Goal: Check status: Check status

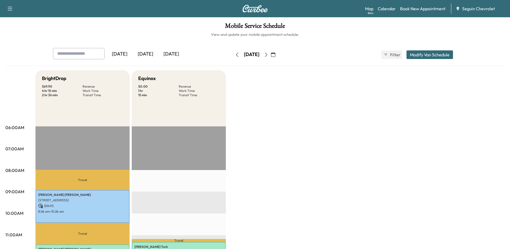
click at [269, 53] on icon "button" at bounding box center [266, 54] width 4 height 4
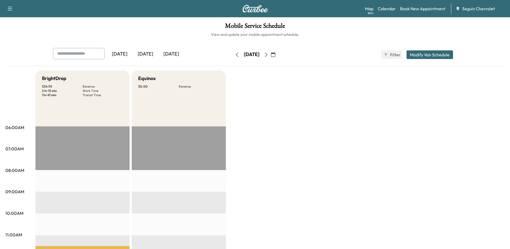
click at [267, 54] on icon "button" at bounding box center [266, 54] width 2 height 4
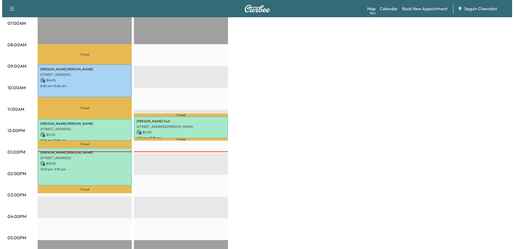
scroll to position [81, 0]
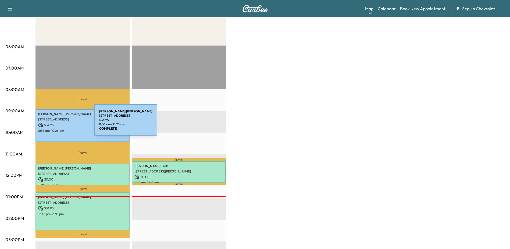
click at [54, 123] on p "$ 34.95" at bounding box center [82, 124] width 89 height 5
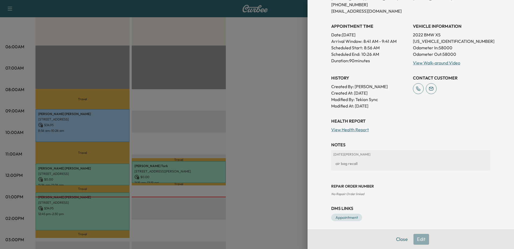
scroll to position [125, 0]
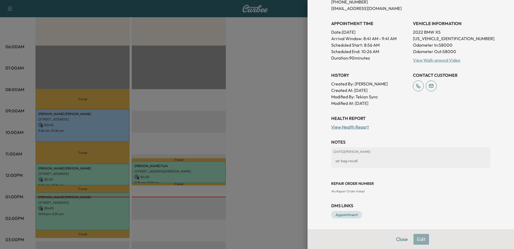
click at [428, 60] on link "View Walk-around Video" at bounding box center [436, 59] width 47 height 5
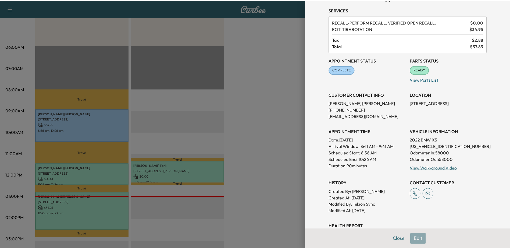
scroll to position [0, 0]
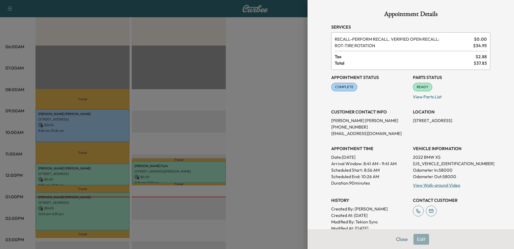
click at [262, 136] on div at bounding box center [257, 124] width 514 height 249
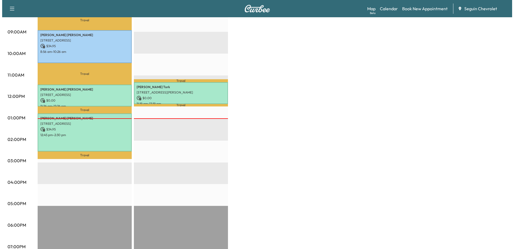
scroll to position [150, 0]
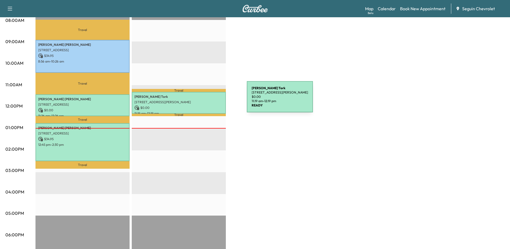
click at [207, 100] on p "[STREET_ADDRESS][PERSON_NAME]" at bounding box center [179, 102] width 89 height 4
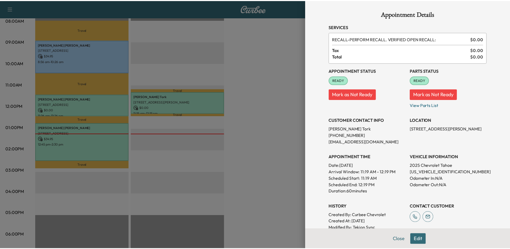
scroll to position [0, 0]
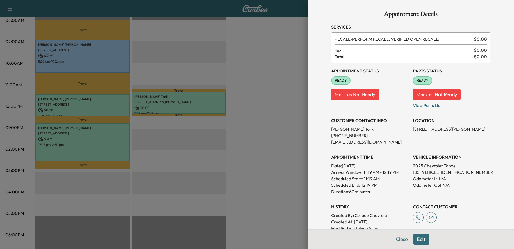
click at [303, 72] on div at bounding box center [257, 124] width 514 height 249
